Goal: Task Accomplishment & Management: Manage account settings

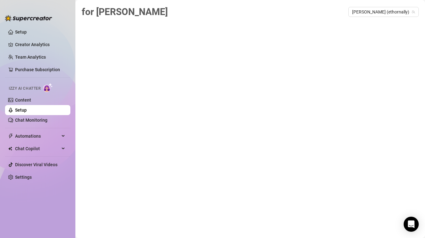
click at [20, 111] on link "Setup" at bounding box center [21, 110] width 12 height 5
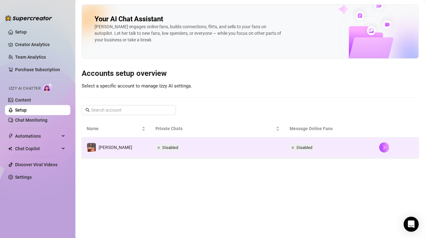
click at [97, 157] on td "[PERSON_NAME]" at bounding box center [116, 147] width 69 height 20
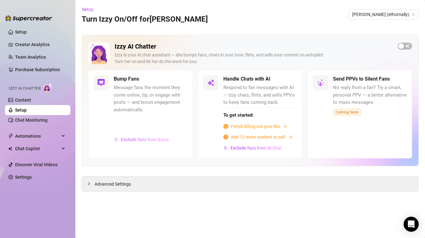
click at [147, 140] on span "Exclude fans from Bump" at bounding box center [145, 139] width 48 height 5
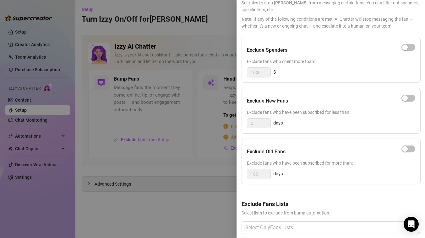
scroll to position [47, 0]
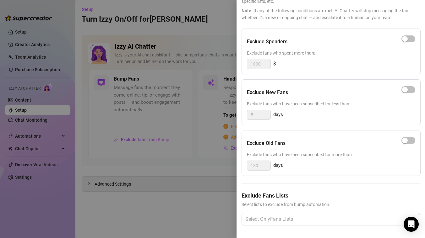
click at [194, 175] on div at bounding box center [212, 119] width 425 height 238
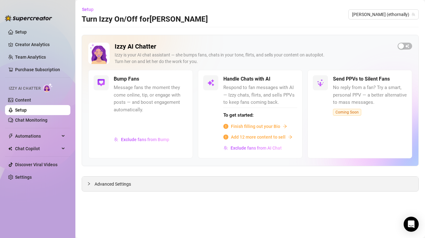
click at [99, 187] on span "Advanced Settings" at bounding box center [112, 184] width 36 height 7
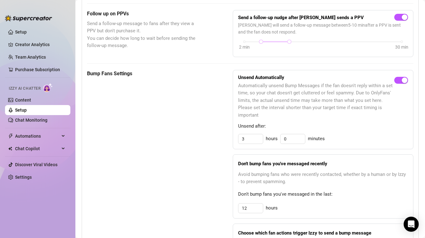
scroll to position [332, 0]
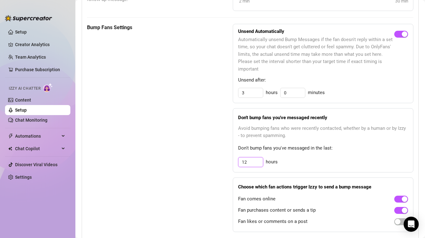
drag, startPoint x: 255, startPoint y: 161, endPoint x: 226, endPoint y: 161, distance: 28.9
click at [226, 161] on div "Bump Fans Settings Unsend Automatically Automatically unsend Bump Messages if t…" at bounding box center [250, 128] width 326 height 208
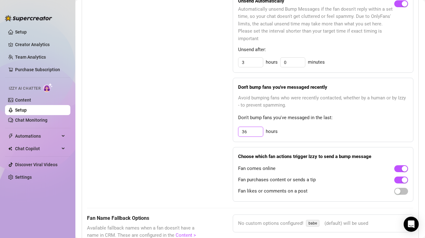
scroll to position [325, 0]
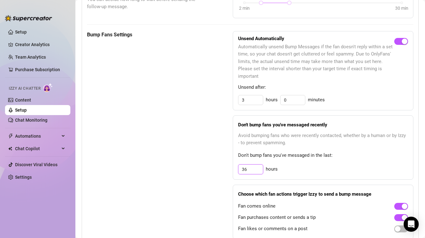
type input "36"
click at [194, 122] on div "Bump Fans Settings" at bounding box center [144, 135] width 114 height 208
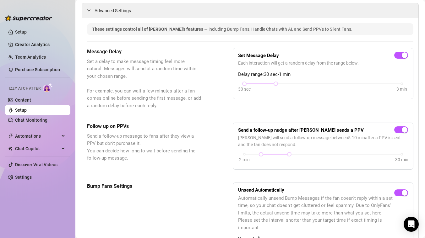
scroll to position [0, 0]
